Goal: Transaction & Acquisition: Purchase product/service

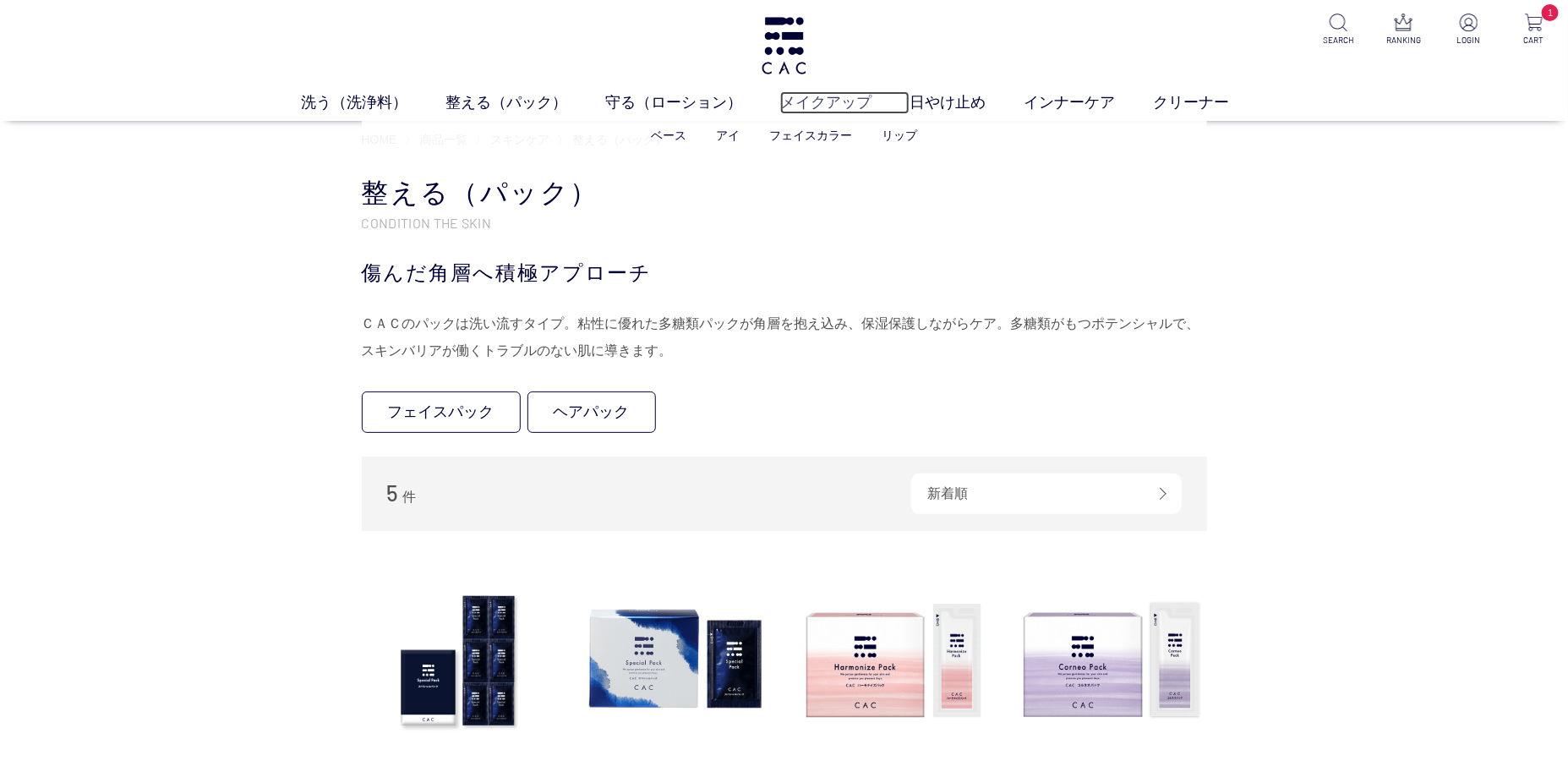
click at [839, 96] on link "メイクアップ" at bounding box center [845, 103] width 129 height 22
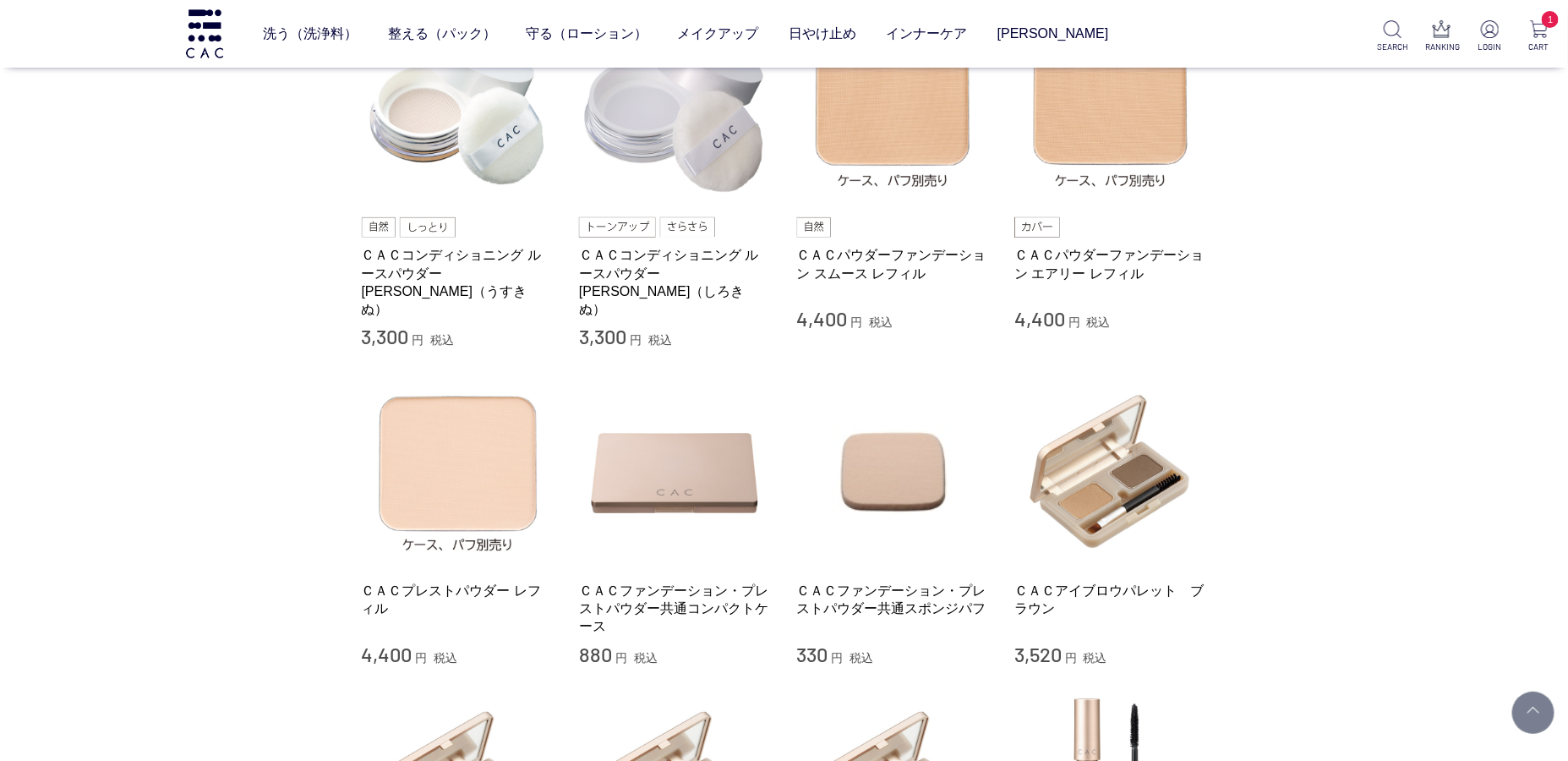
scroll to position [437, 0]
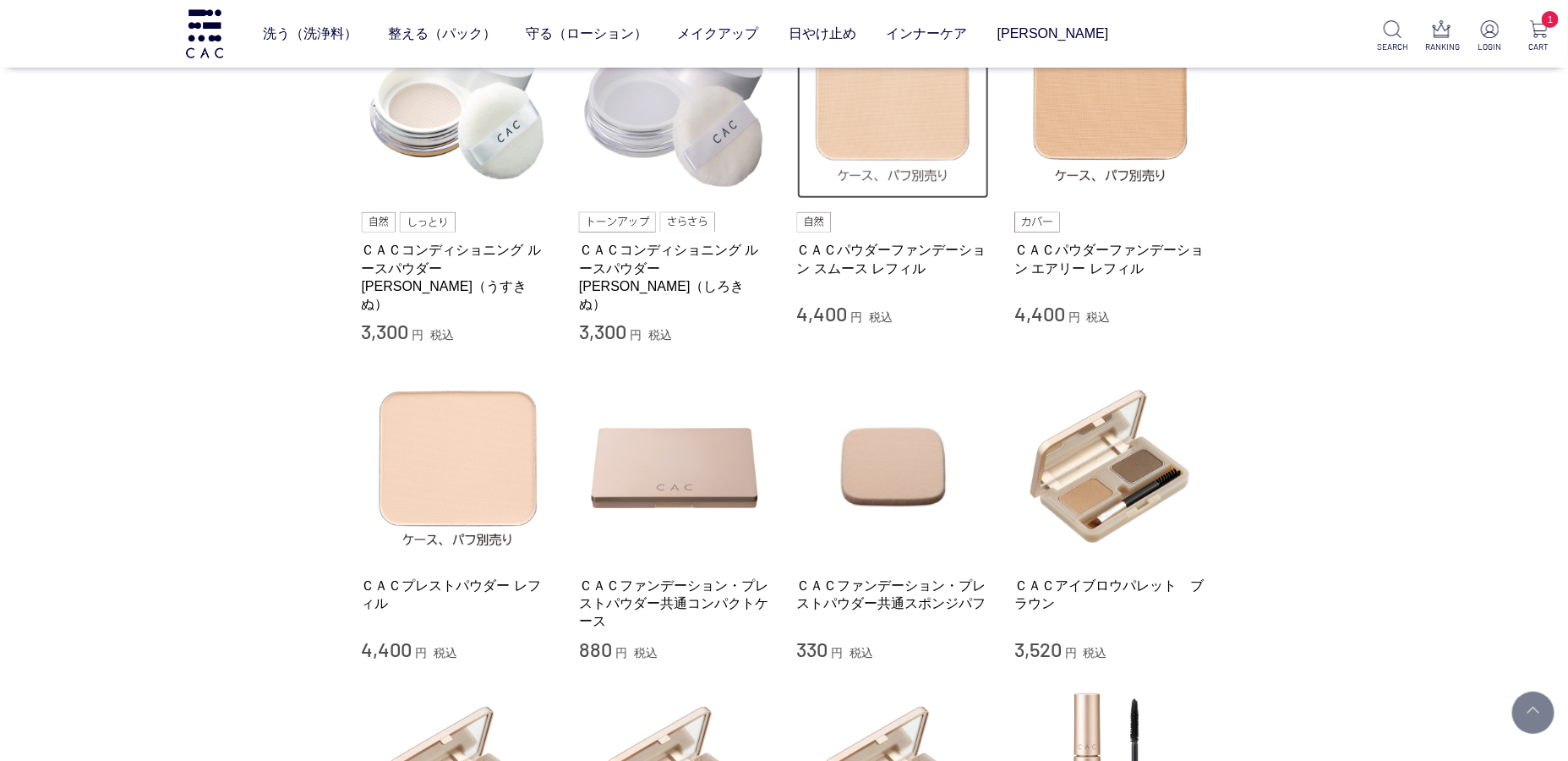
click at [862, 123] on img at bounding box center [893, 103] width 193 height 193
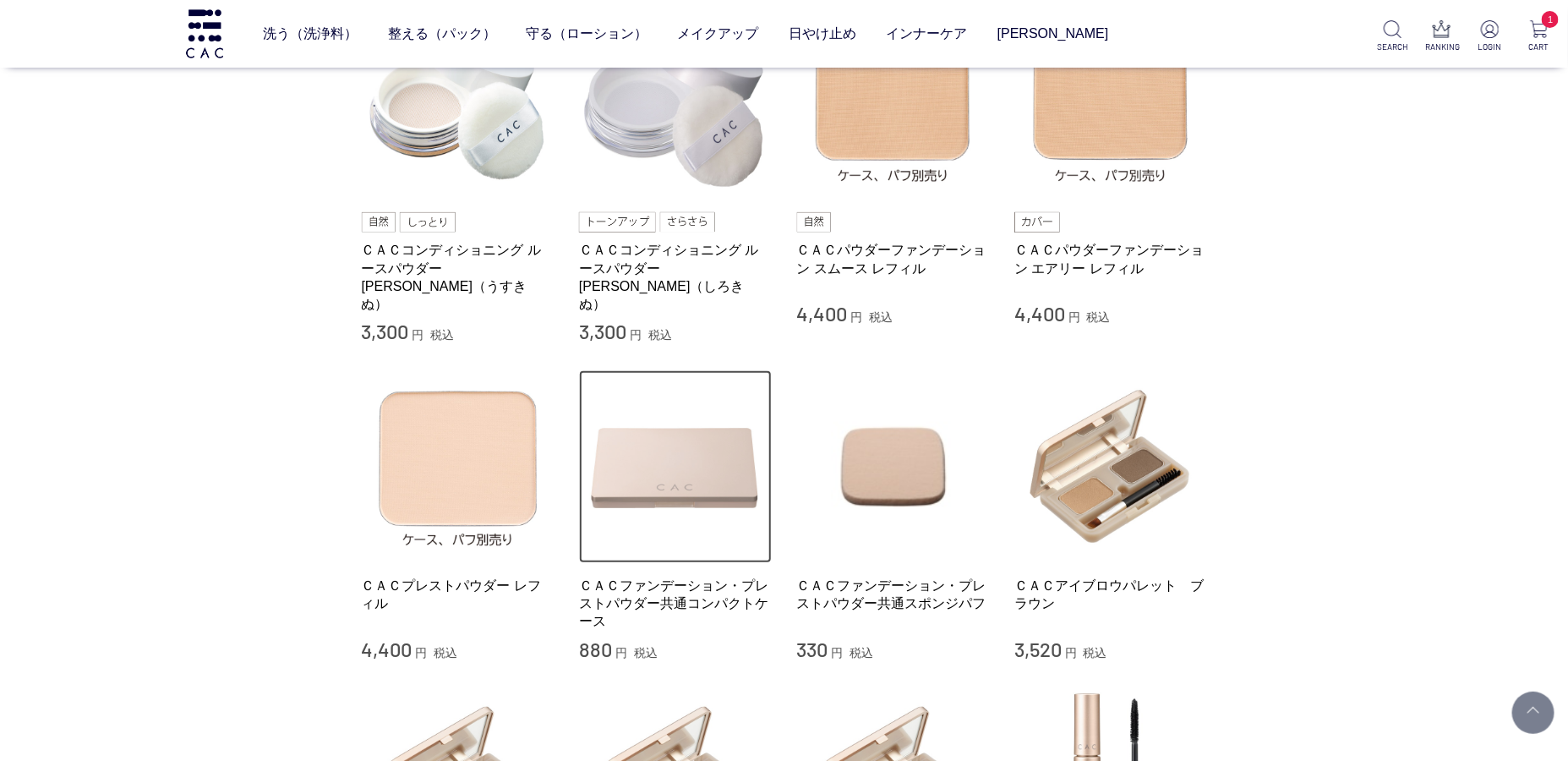
click at [699, 481] on img at bounding box center [675, 467] width 193 height 193
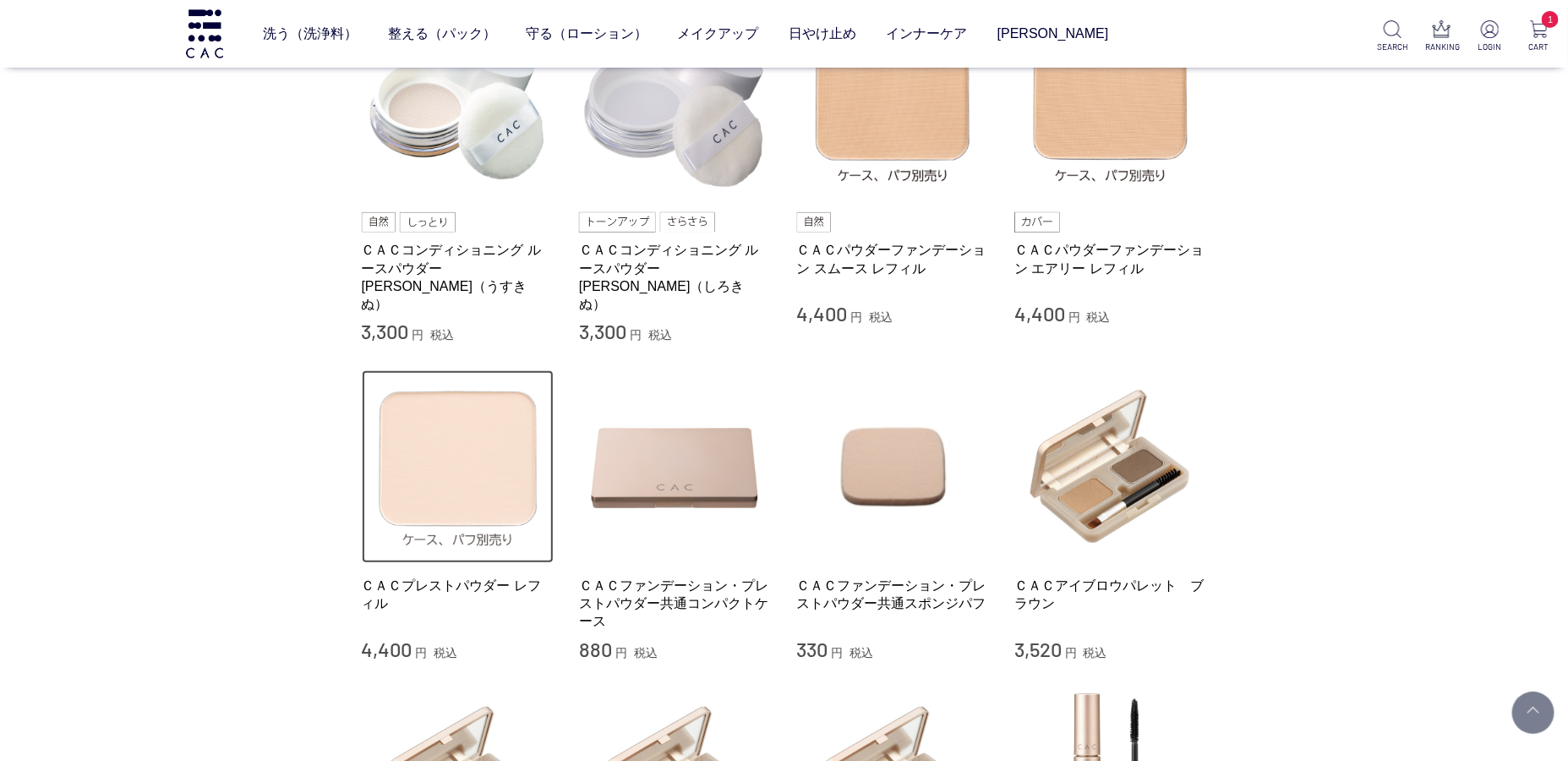
click at [525, 425] on img at bounding box center [458, 467] width 193 height 193
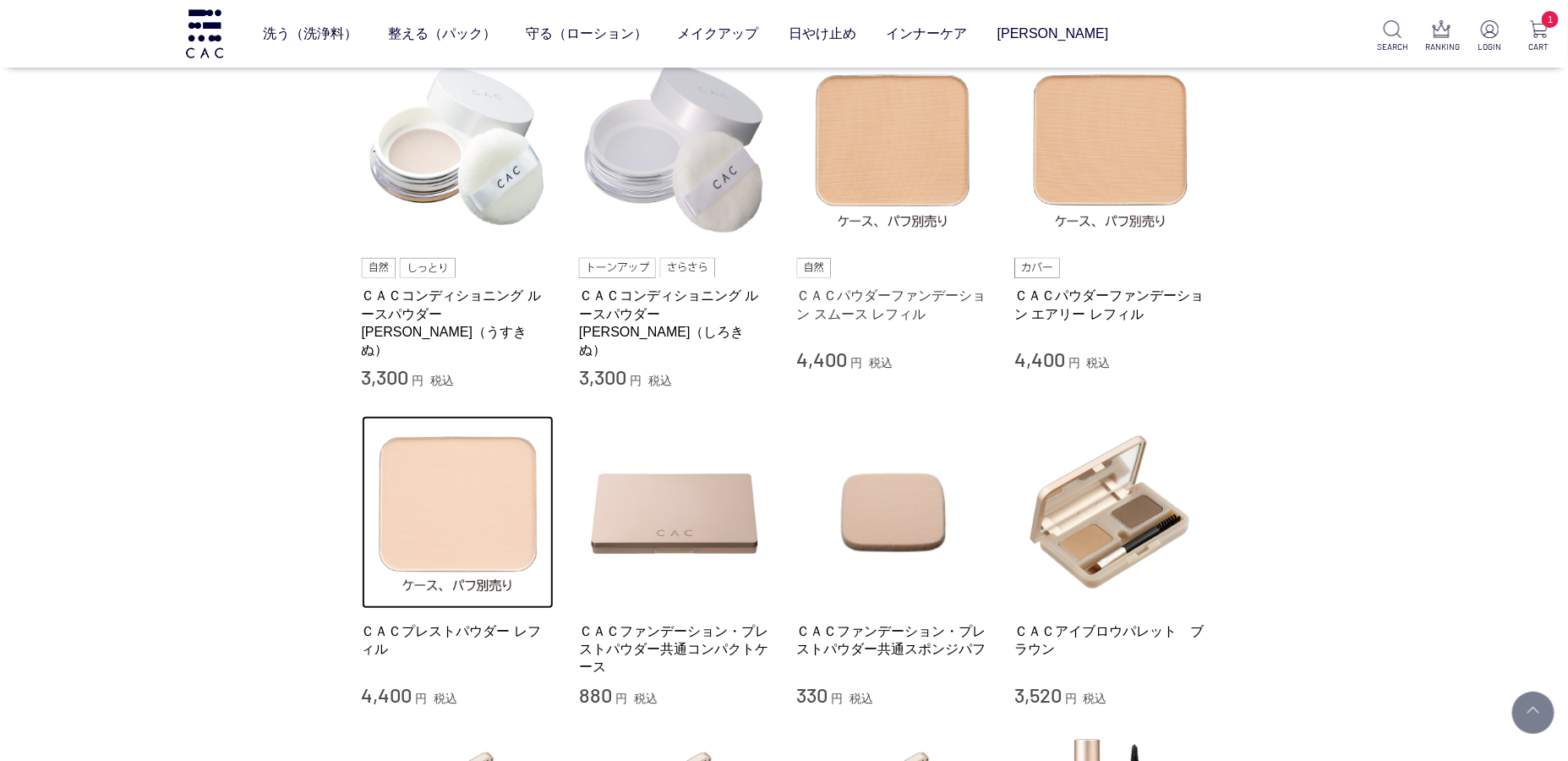
scroll to position [347, 0]
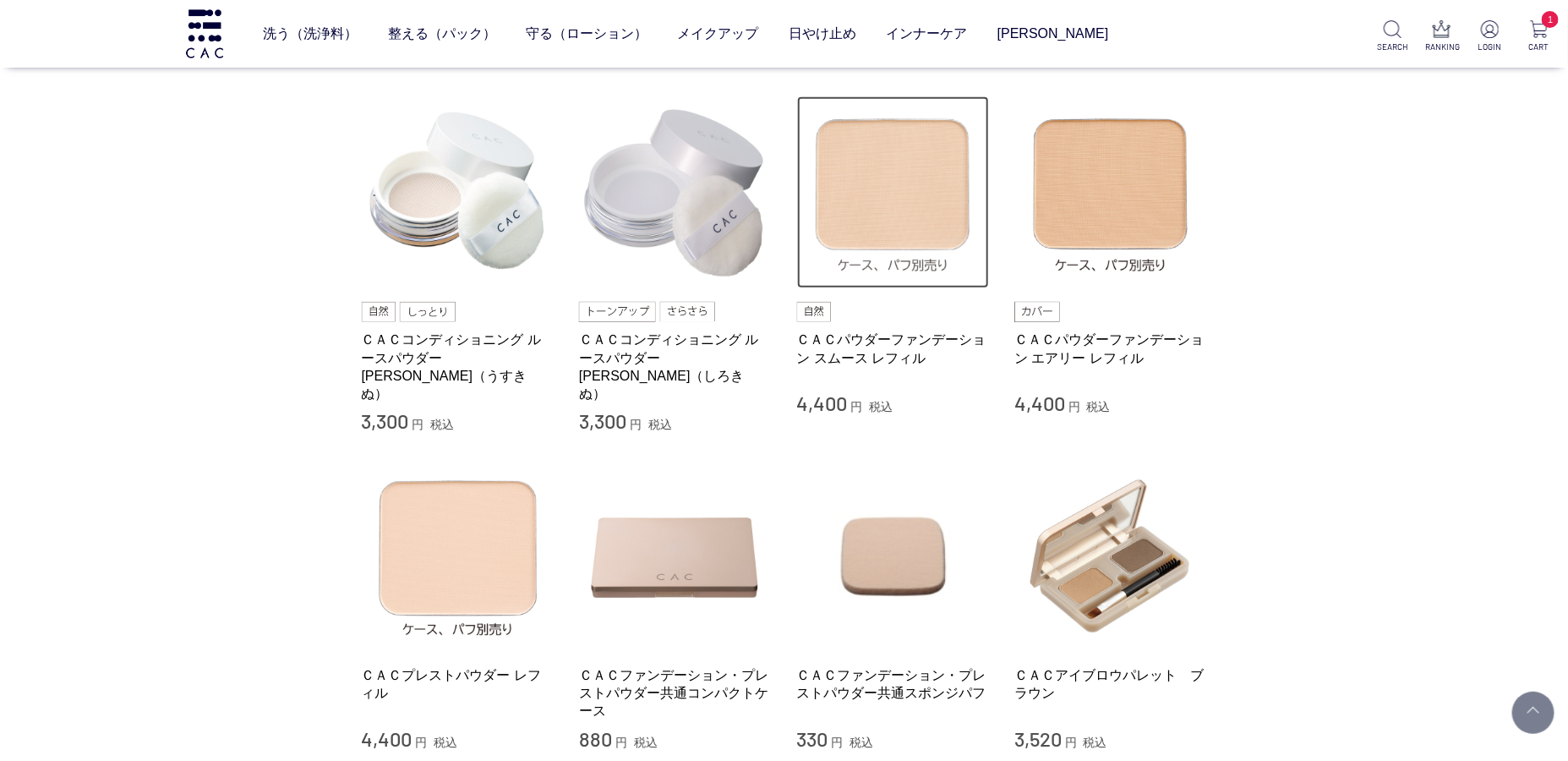
click at [899, 250] on img at bounding box center [893, 193] width 193 height 193
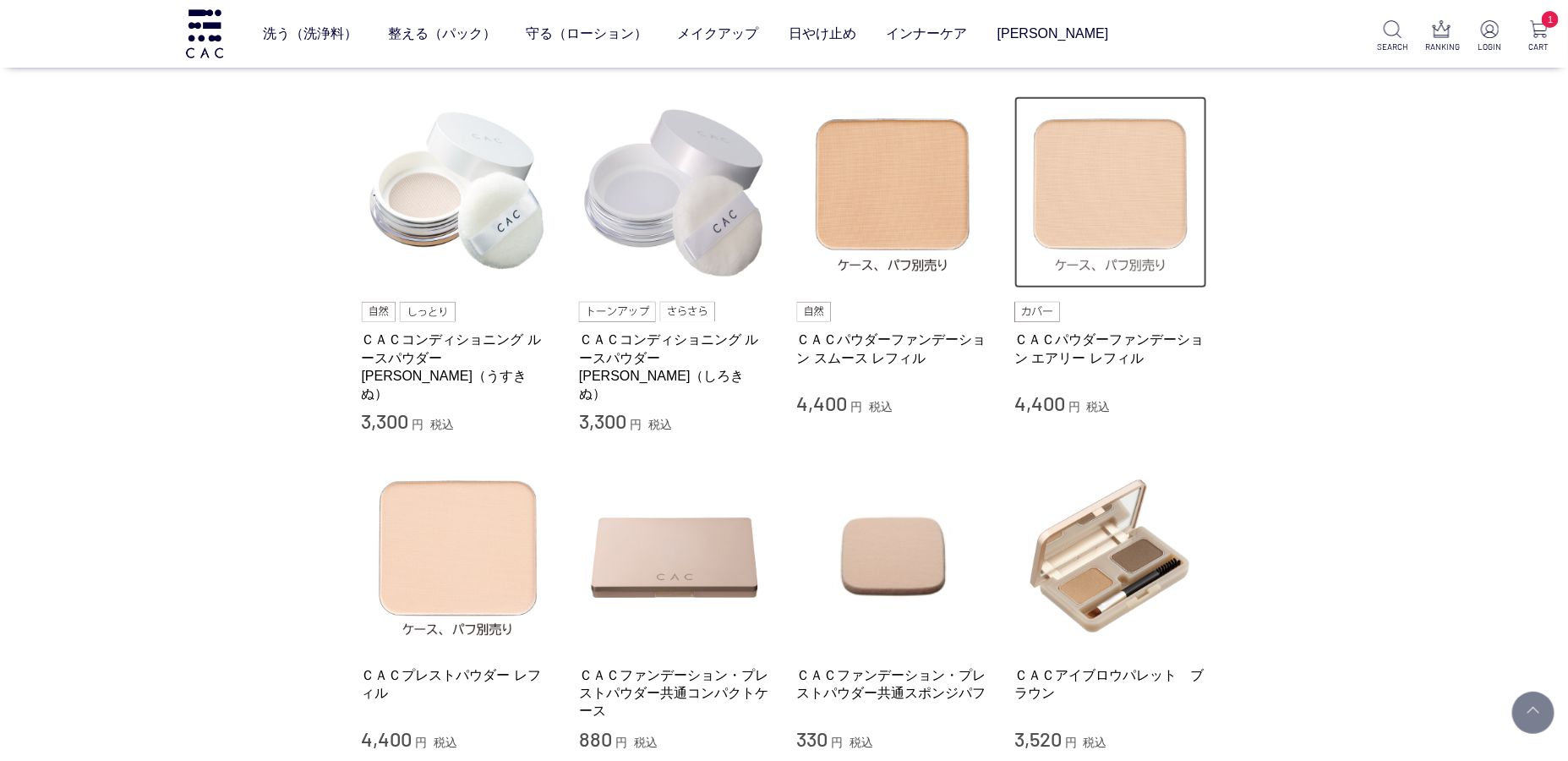
click at [1102, 224] on img at bounding box center [1111, 193] width 193 height 193
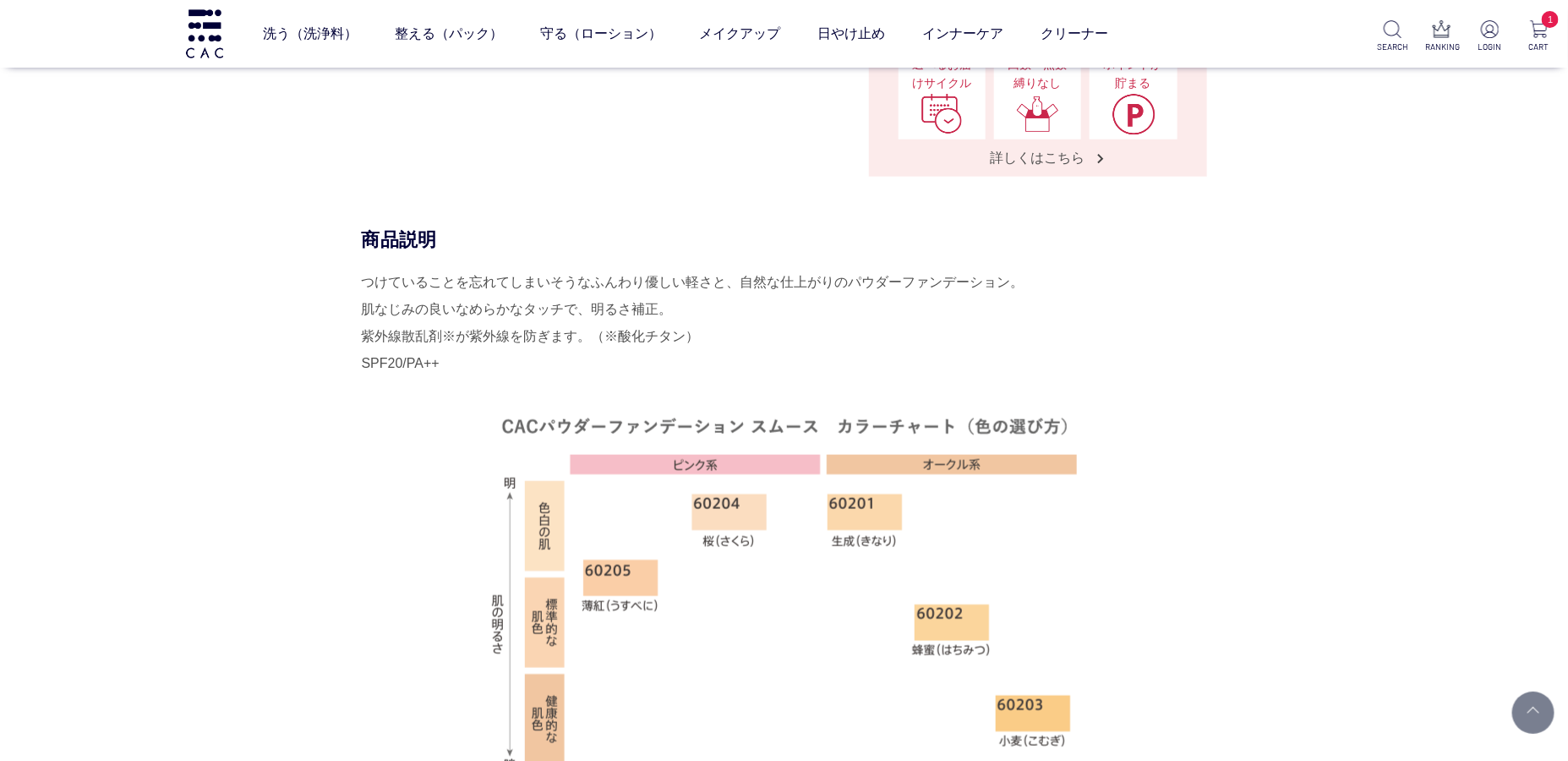
scroll to position [723, 0]
